Goal: Transaction & Acquisition: Purchase product/service

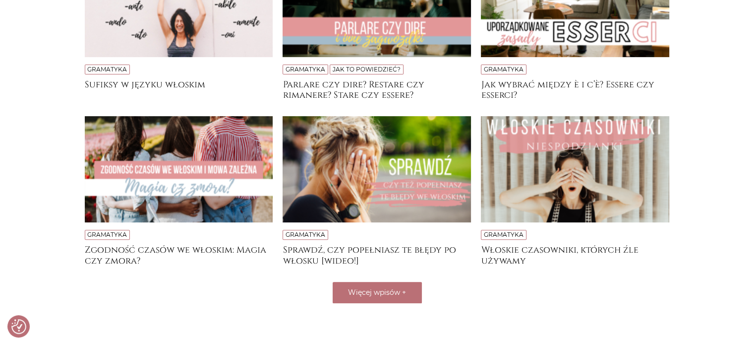
scroll to position [317, 0]
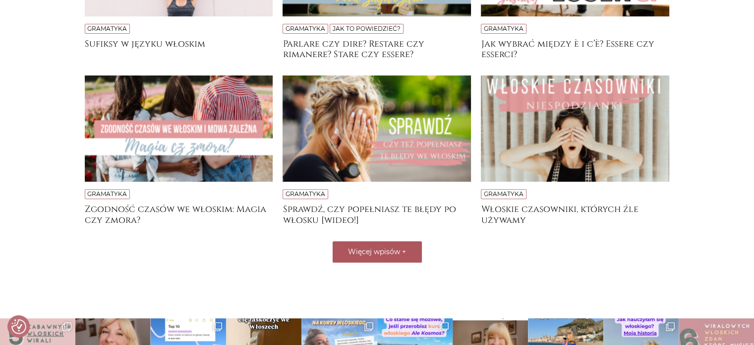
click at [359, 251] on span "Więcej wpisów" at bounding box center [374, 251] width 52 height 9
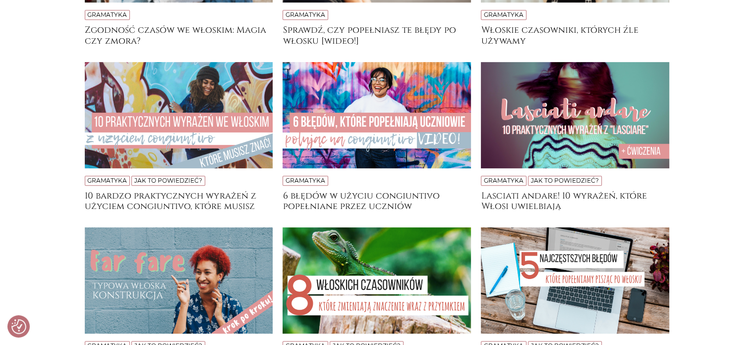
scroll to position [496, 0]
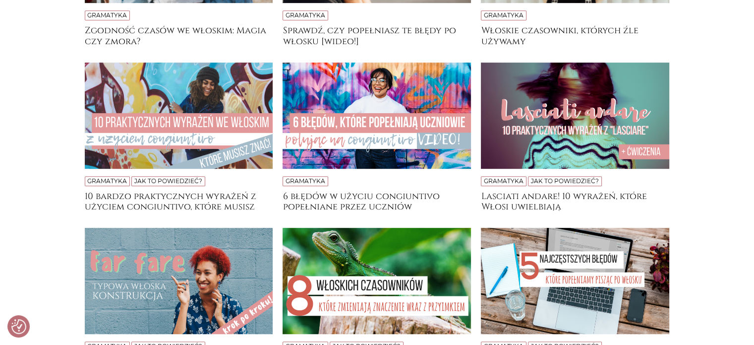
click at [553, 146] on img at bounding box center [575, 115] width 188 height 106
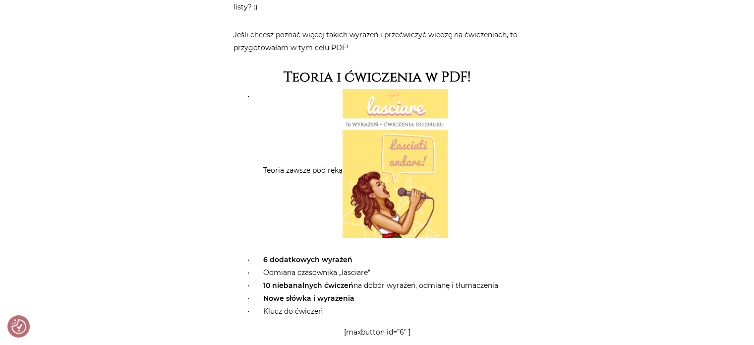
scroll to position [2281, 0]
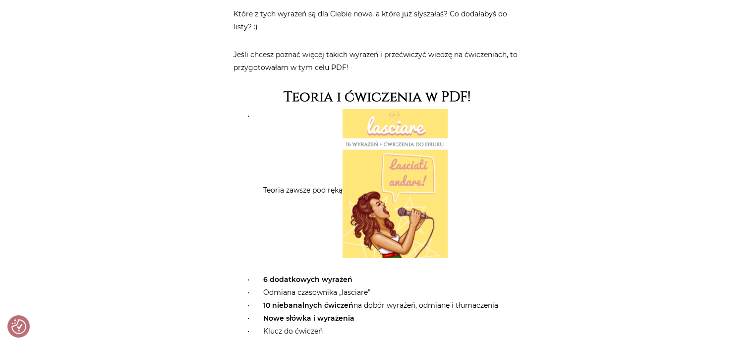
click at [388, 125] on img at bounding box center [395, 183] width 105 height 149
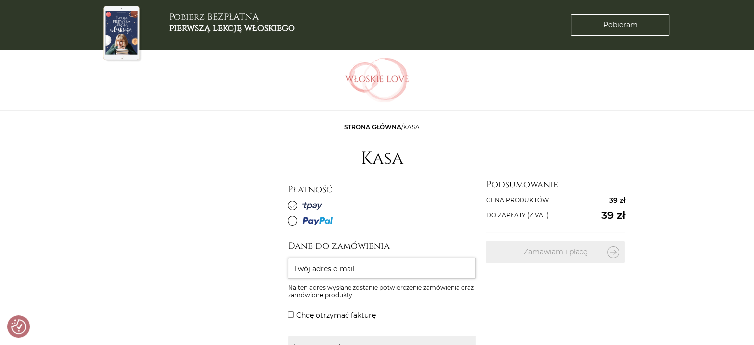
click at [314, 273] on input "Twój adres e-mail" at bounding box center [382, 267] width 188 height 21
type input "pawkid55@o2.pl"
type input "Paweł Kida"
type input "7 Sandomierska"
type input "27-530"
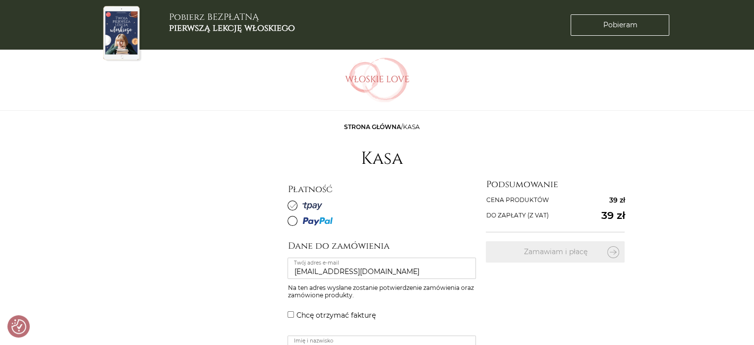
type input "Ożarów"
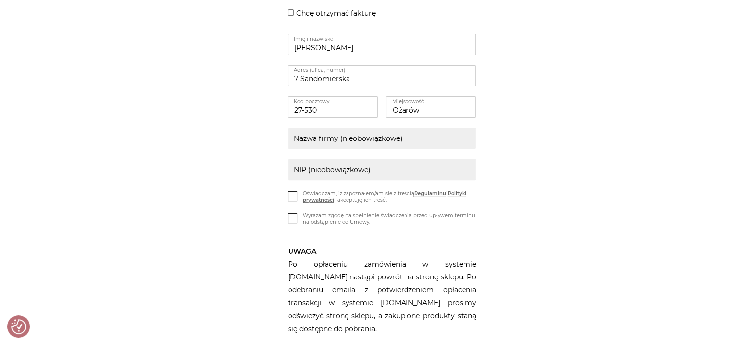
click at [294, 196] on icon at bounding box center [293, 195] width 8 height 8
click at [0, 0] on input "Oświadczam, iż zapoznałem/am się z treścią Regulaminu i Polityki prywatności i …" at bounding box center [0, 0] width 0 height 0
click at [293, 220] on icon at bounding box center [293, 217] width 8 height 8
click at [0, 0] on input "Wyrażam zgodę na spełnienie świadczenia przed upływem terminu na odstąpienie od…" at bounding box center [0, 0] width 0 height 0
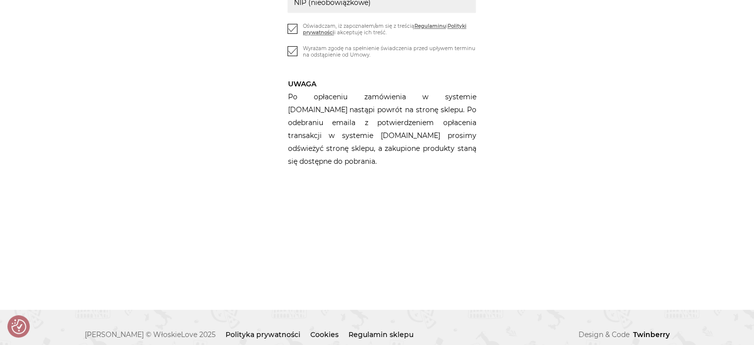
scroll to position [167, 0]
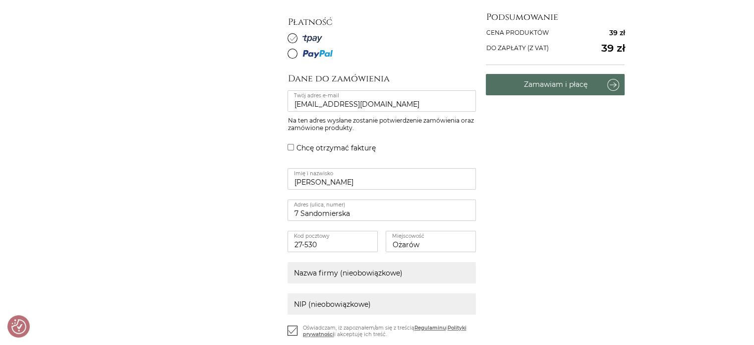
click at [565, 86] on button "Zamawiam i płacę" at bounding box center [555, 84] width 139 height 21
